Goal: Task Accomplishment & Management: Manage account settings

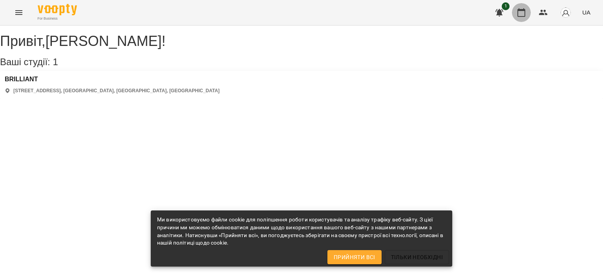
click at [521, 15] on icon "button" at bounding box center [521, 12] width 9 height 9
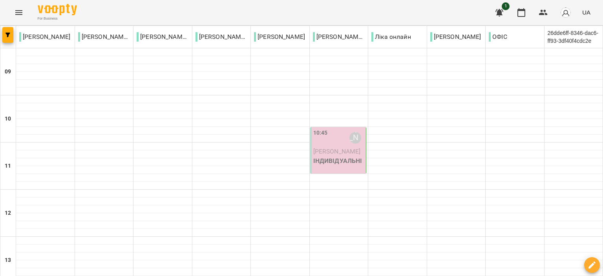
click at [333, 147] on div "10:45 [PERSON_NAME]" at bounding box center [338, 138] width 51 height 18
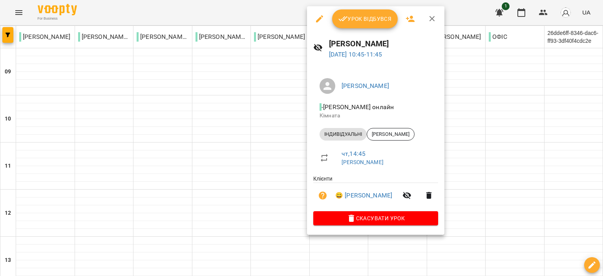
drag, startPoint x: 471, startPoint y: 8, endPoint x: 471, endPoint y: 12, distance: 3.9
click at [471, 8] on div at bounding box center [301, 138] width 603 height 276
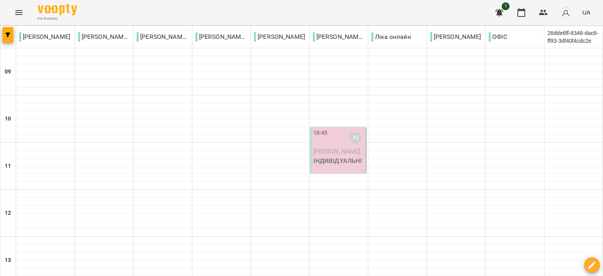
click at [328, 147] on div "10:45 [PERSON_NAME]" at bounding box center [338, 138] width 51 height 18
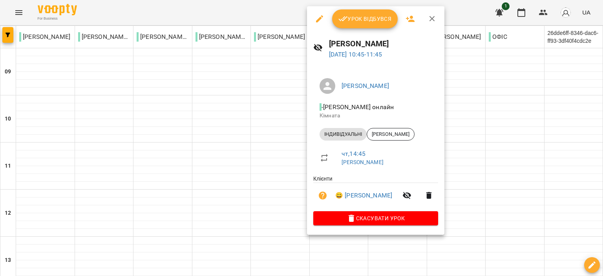
click at [320, 24] on button "button" at bounding box center [319, 18] width 19 height 19
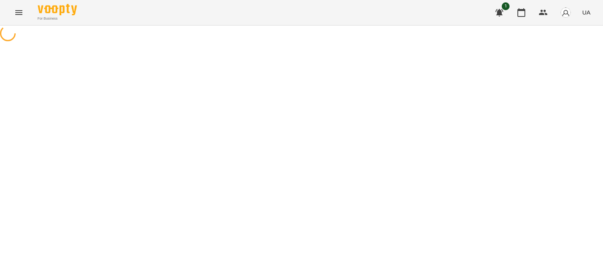
select select "**********"
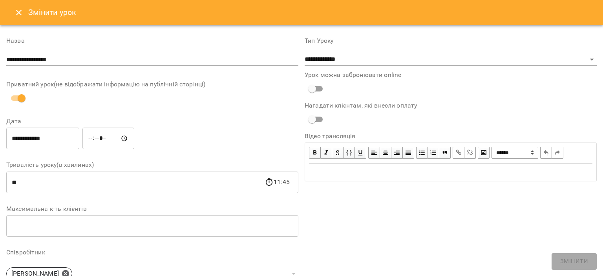
click at [97, 137] on input "*****" at bounding box center [108, 139] width 52 height 22
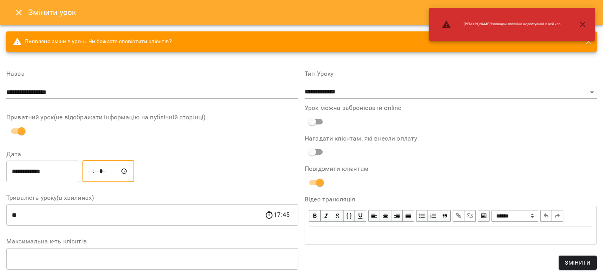
type input "*****"
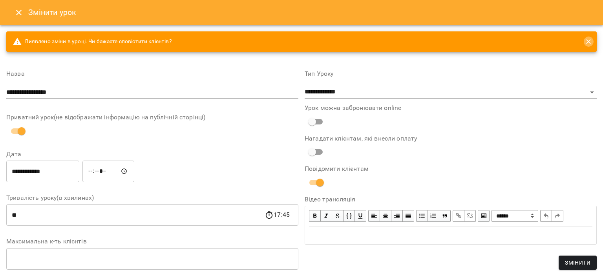
click at [585, 40] on icon "close" at bounding box center [589, 42] width 8 height 8
click at [10, 13] on button "Close" at bounding box center [18, 12] width 19 height 19
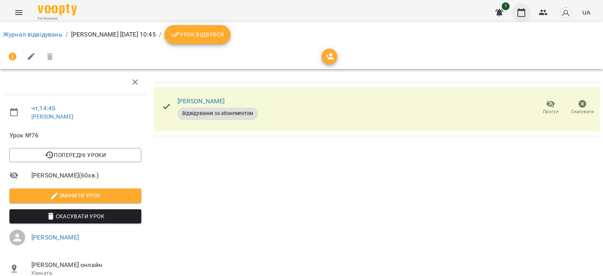
click at [518, 15] on icon "button" at bounding box center [521, 12] width 9 height 9
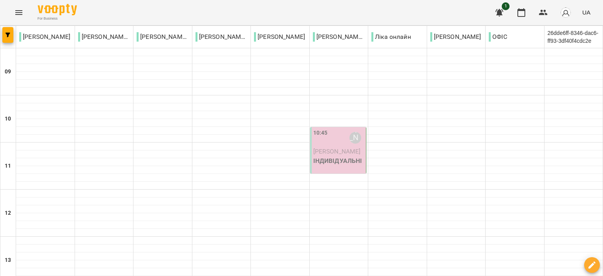
scroll to position [353, 0]
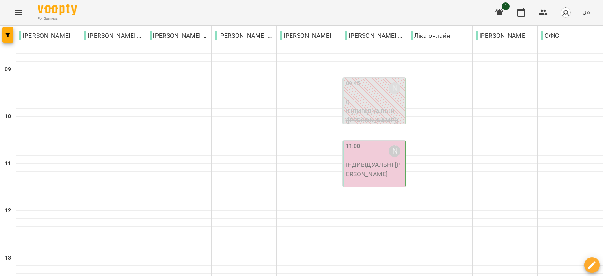
click at [361, 159] on div "11:00 [PERSON_NAME]" at bounding box center [375, 151] width 58 height 18
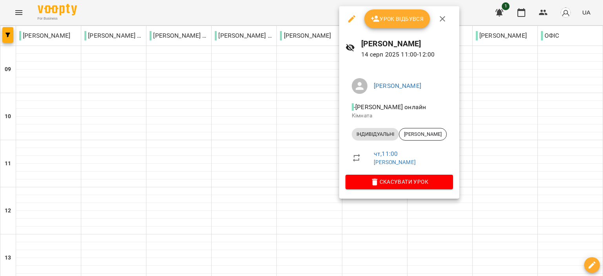
click at [391, 16] on span "Урок відбувся" at bounding box center [397, 18] width 53 height 9
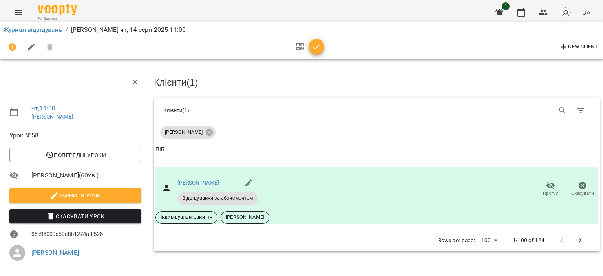
click at [319, 44] on icon "button" at bounding box center [316, 46] width 9 height 9
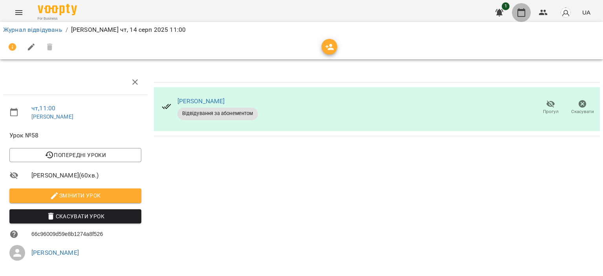
click at [524, 11] on icon "button" at bounding box center [522, 12] width 8 height 9
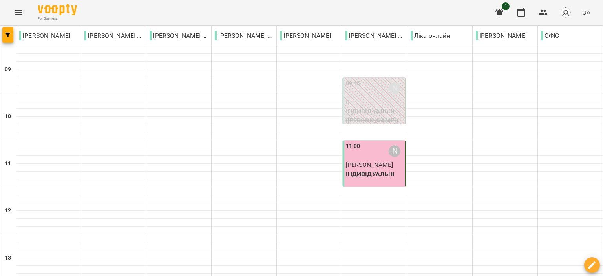
scroll to position [275, 0]
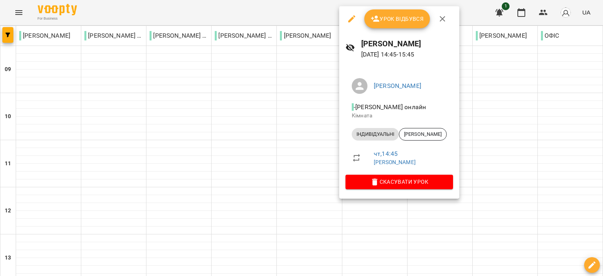
click at [389, 6] on div "Урок відбувся" at bounding box center [399, 18] width 120 height 25
click at [388, 10] on button "Урок відбувся" at bounding box center [397, 18] width 66 height 19
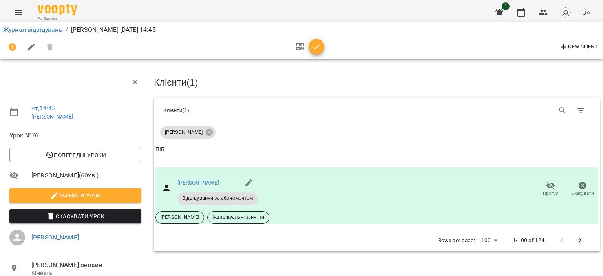
click at [320, 43] on icon "button" at bounding box center [316, 46] width 9 height 9
